Goal: Transaction & Acquisition: Purchase product/service

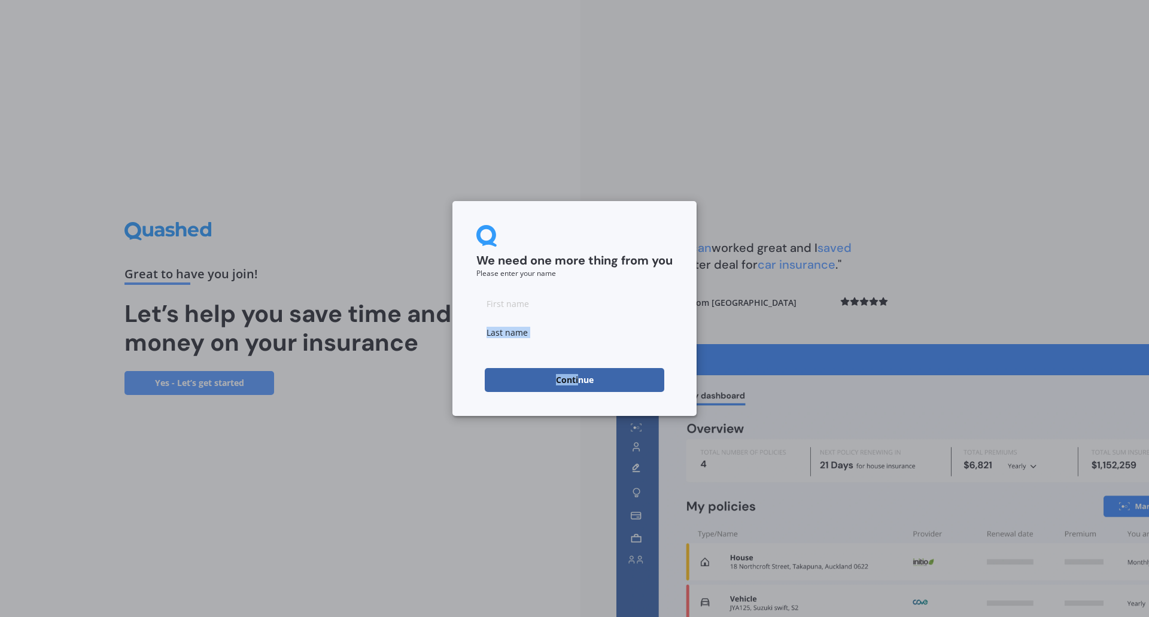
drag, startPoint x: 578, startPoint y: 385, endPoint x: 544, endPoint y: 313, distance: 78.9
click at [544, 313] on form "We need one more thing from you Please enter your name Continue" at bounding box center [574, 308] width 196 height 167
click at [544, 313] on input at bounding box center [574, 303] width 196 height 24
type input "[PERSON_NAME]"
click at [553, 334] on input at bounding box center [574, 332] width 196 height 24
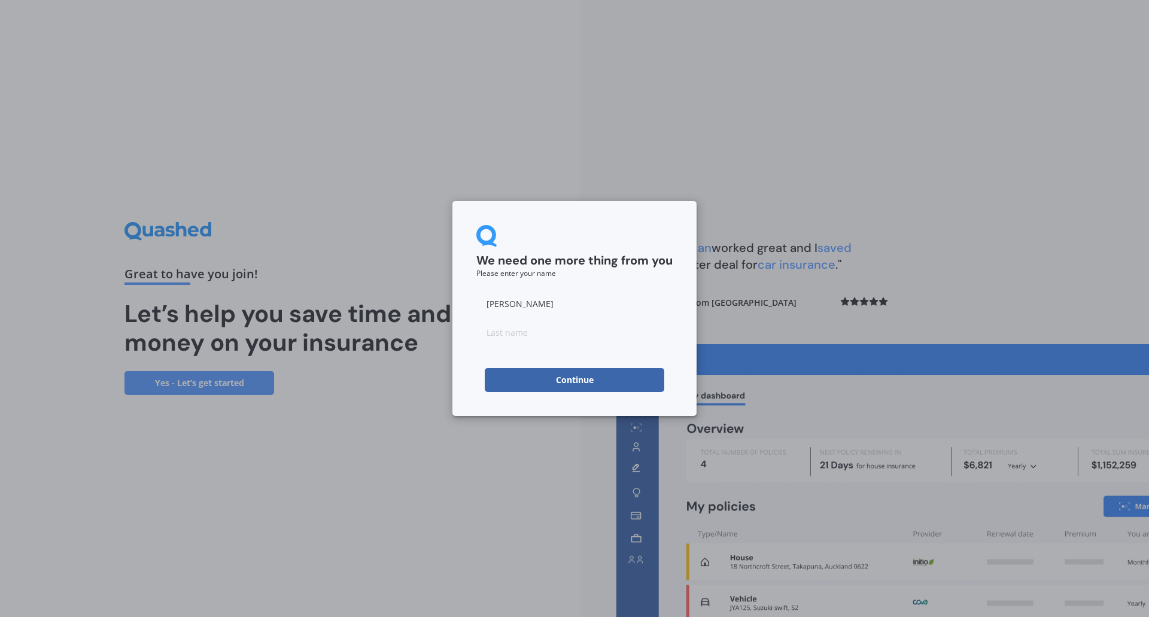
click at [510, 382] on button "Continue" at bounding box center [574, 380] width 179 height 24
type input "b"
click at [510, 382] on button "Continue" at bounding box center [574, 380] width 179 height 24
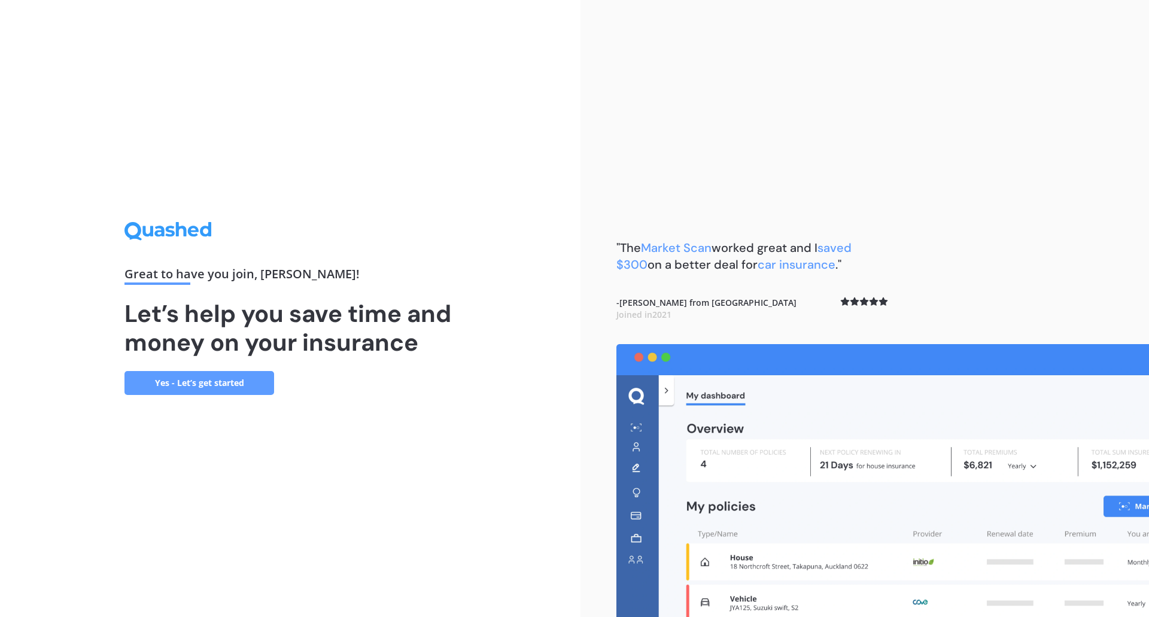
click at [211, 388] on link "Yes - Let’s get started" at bounding box center [199, 383] width 150 height 24
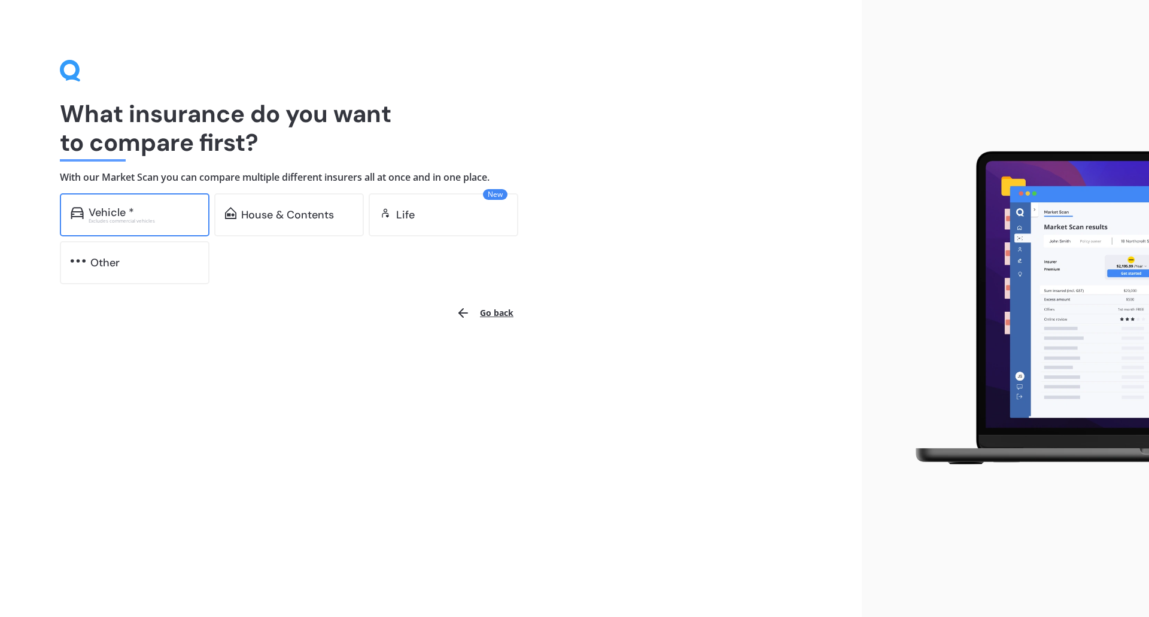
click at [132, 226] on div "Vehicle * Excludes commercial vehicles" at bounding box center [135, 214] width 150 height 43
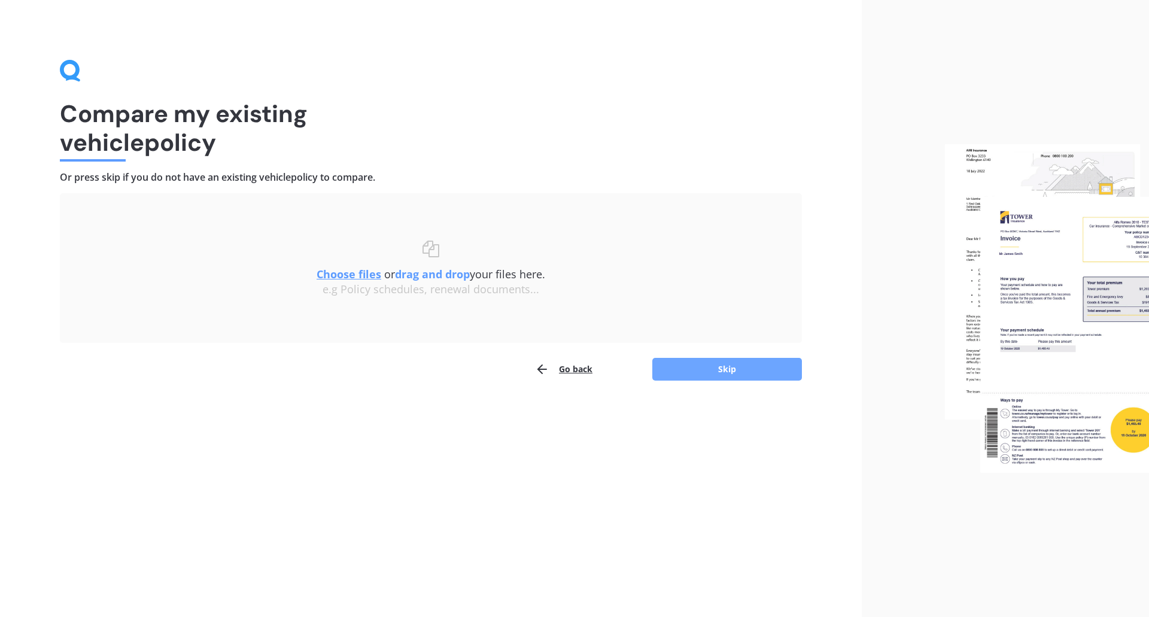
click at [739, 371] on button "Skip" at bounding box center [727, 369] width 150 height 23
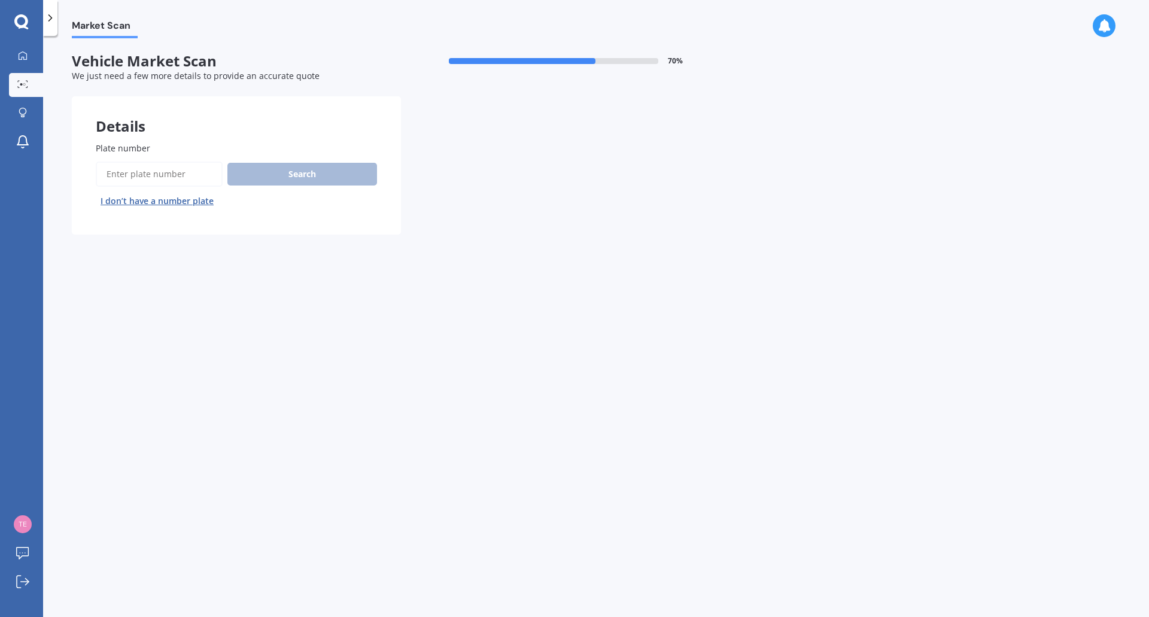
click at [116, 179] on input "Plate number" at bounding box center [159, 174] width 127 height 25
type input "kdt546"
click at [0, 0] on button "Next" at bounding box center [0, 0] width 0 height 0
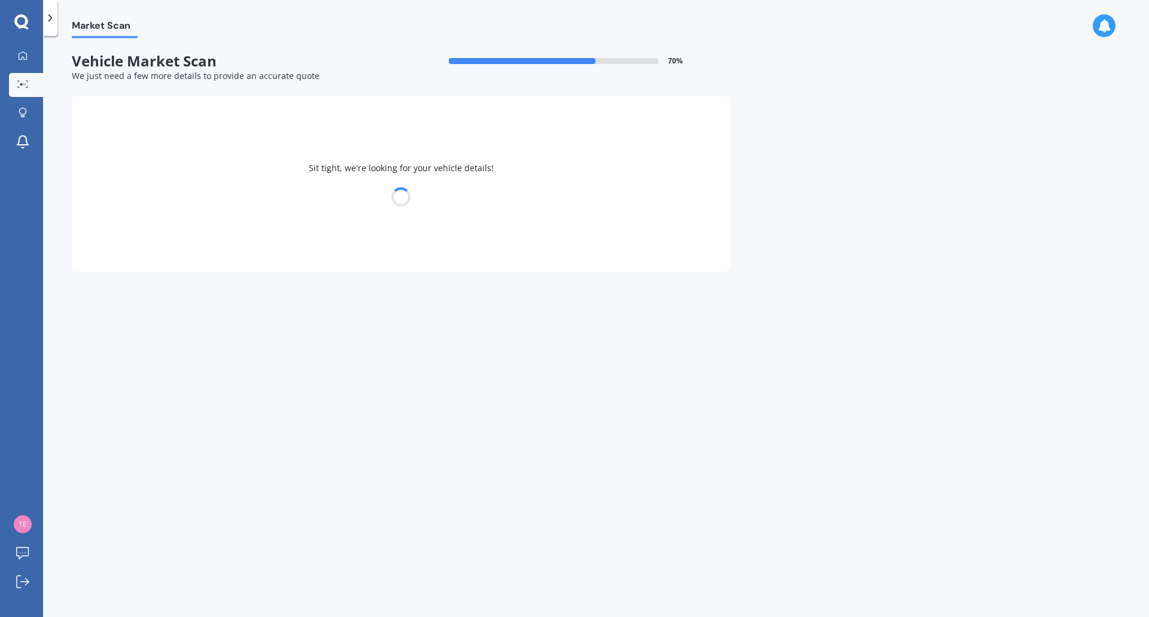
select select "MITSUBISHI"
select select "ASX"
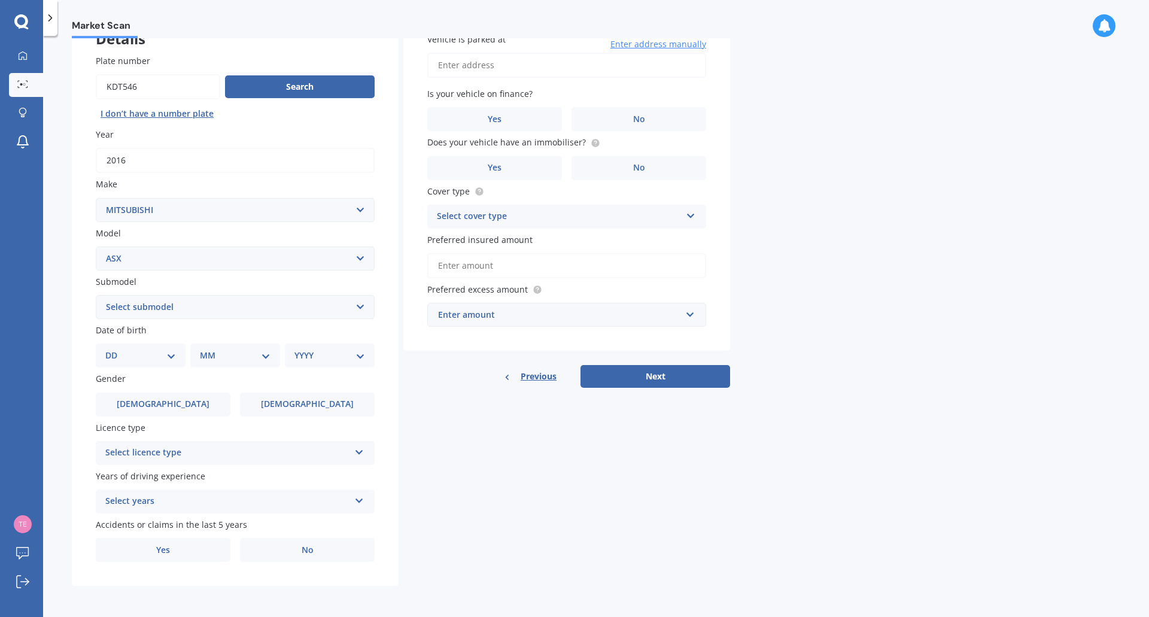
scroll to position [87, 0]
